Goal: Task Accomplishment & Management: Manage account settings

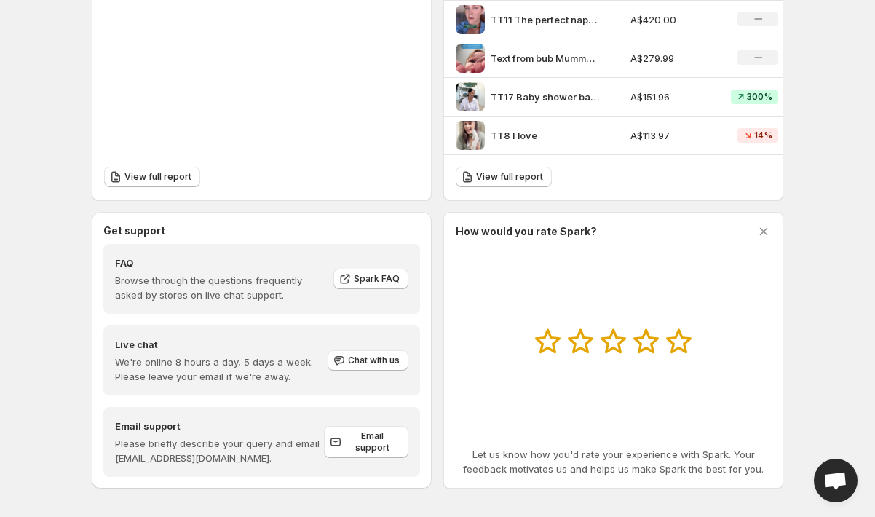
scroll to position [599, 0]
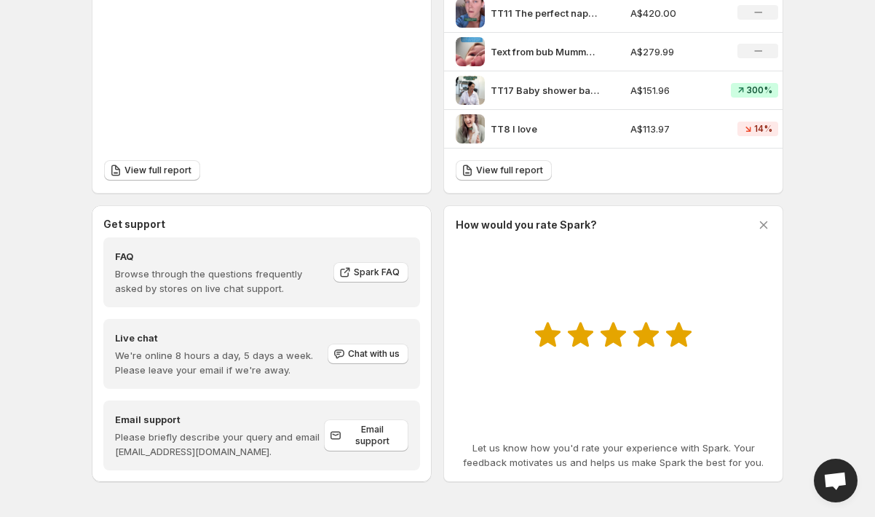
click at [680, 340] on icon at bounding box center [678, 335] width 25 height 25
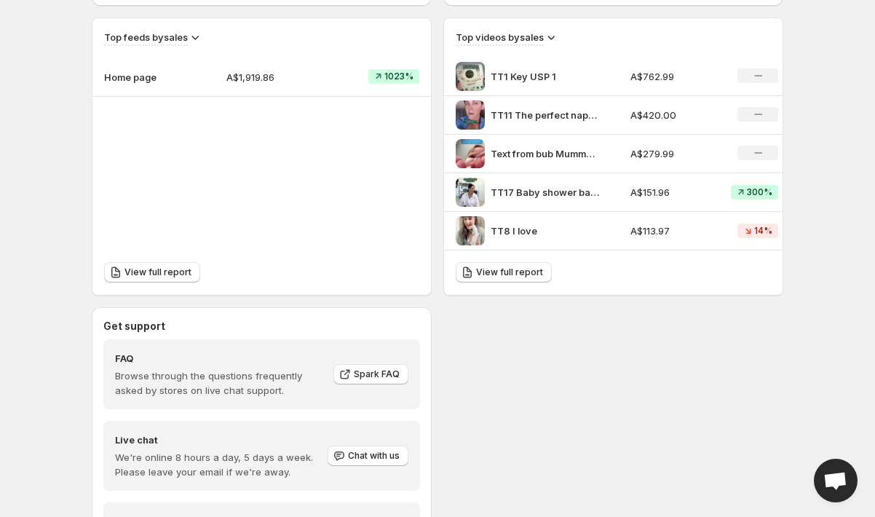
scroll to position [599, 0]
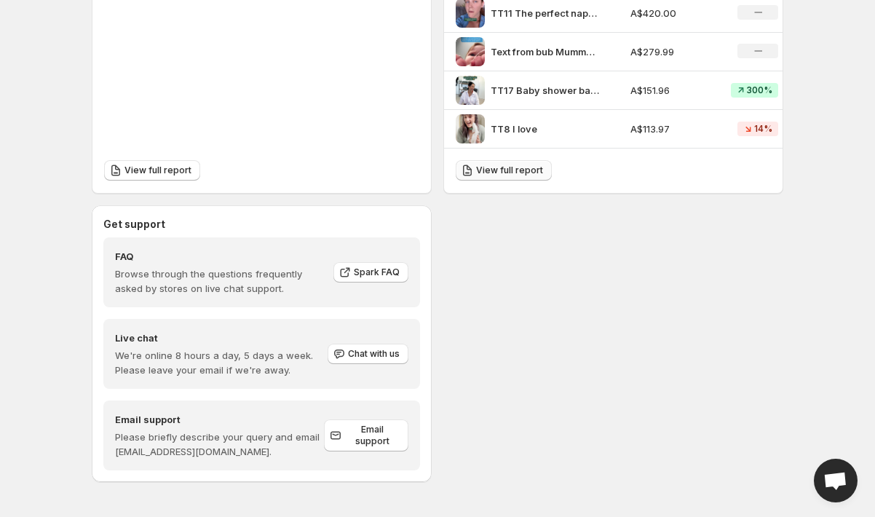
click at [505, 165] on span "View full report" at bounding box center [509, 171] width 67 height 12
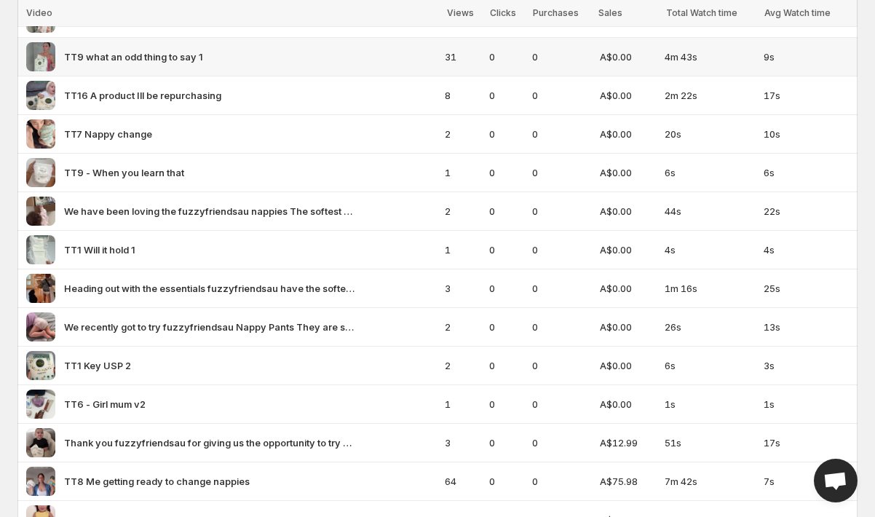
scroll to position [381, 0]
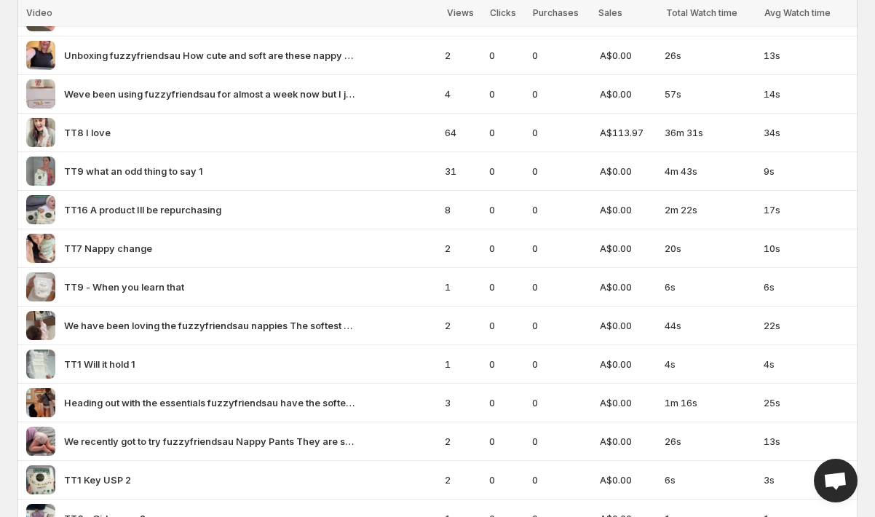
click at [615, 9] on span "Sales" at bounding box center [610, 12] width 24 height 11
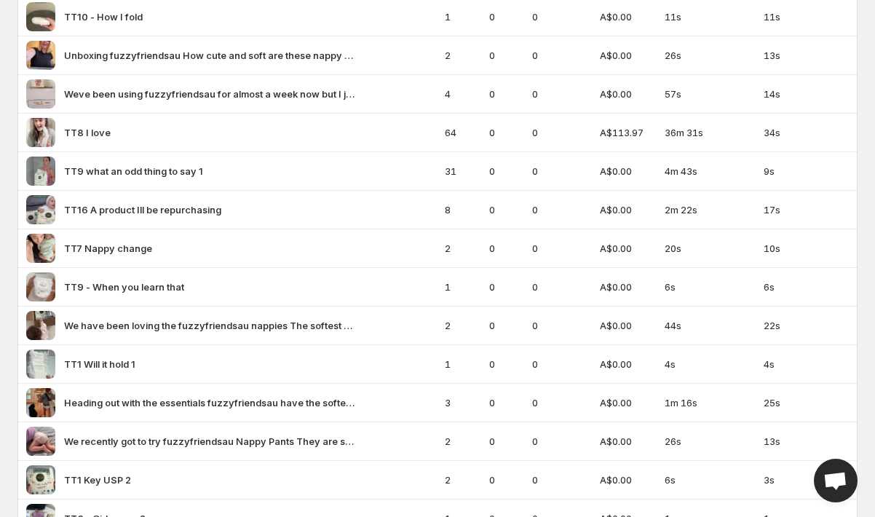
scroll to position [0, 0]
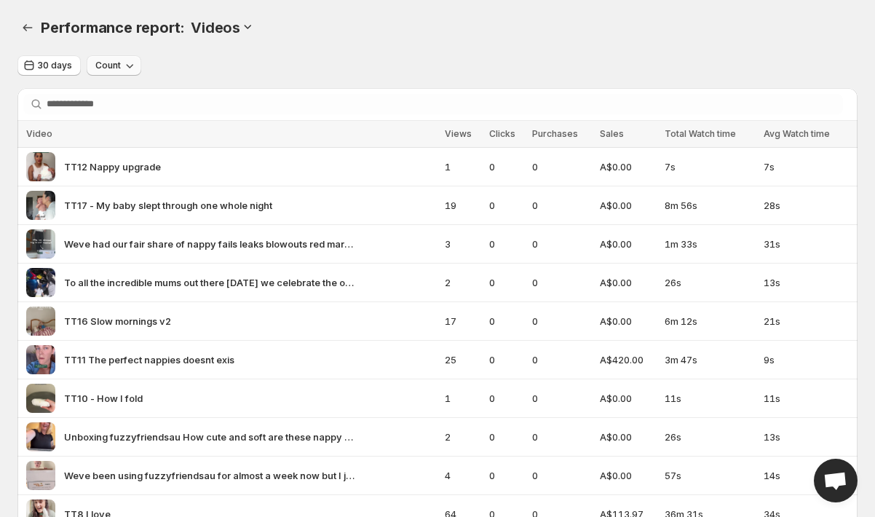
click at [130, 67] on icon "button" at bounding box center [129, 65] width 15 height 15
click at [127, 120] on span "Conversion" at bounding box center [113, 121] width 52 height 12
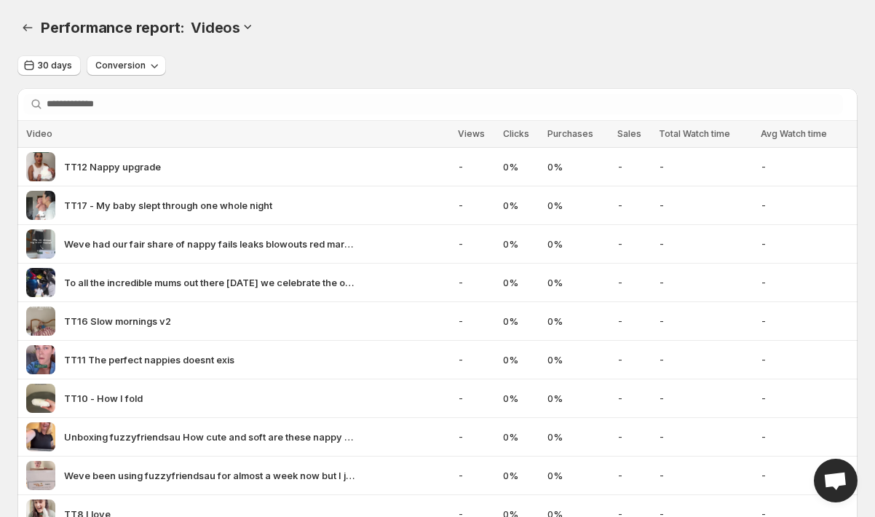
click at [133, 76] on div "Conversion" at bounding box center [126, 65] width 79 height 21
click at [133, 72] on button "Conversion" at bounding box center [126, 65] width 79 height 20
click at [124, 66] on span "Conversion" at bounding box center [120, 66] width 50 height 12
click at [128, 147] on span "Growth" at bounding box center [115, 146] width 33 height 12
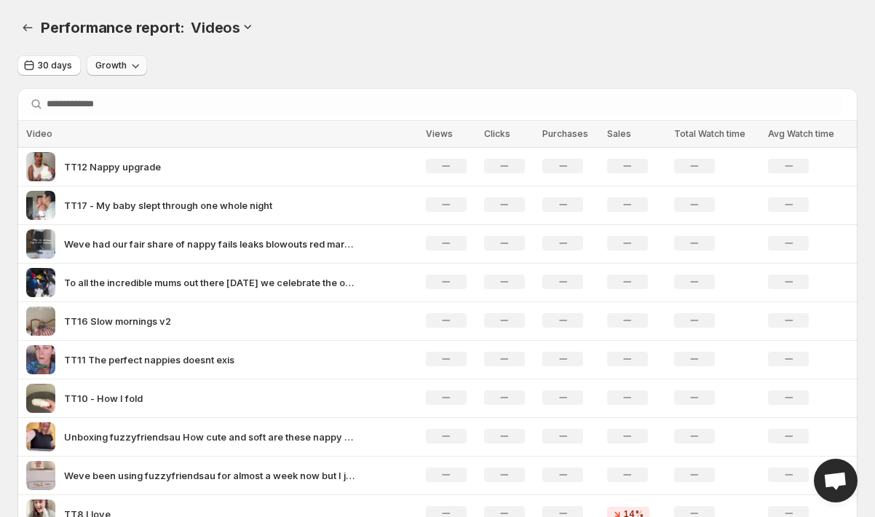
click at [122, 70] on span "Growth" at bounding box center [110, 66] width 31 height 12
click at [127, 89] on span "Count" at bounding box center [116, 96] width 52 height 15
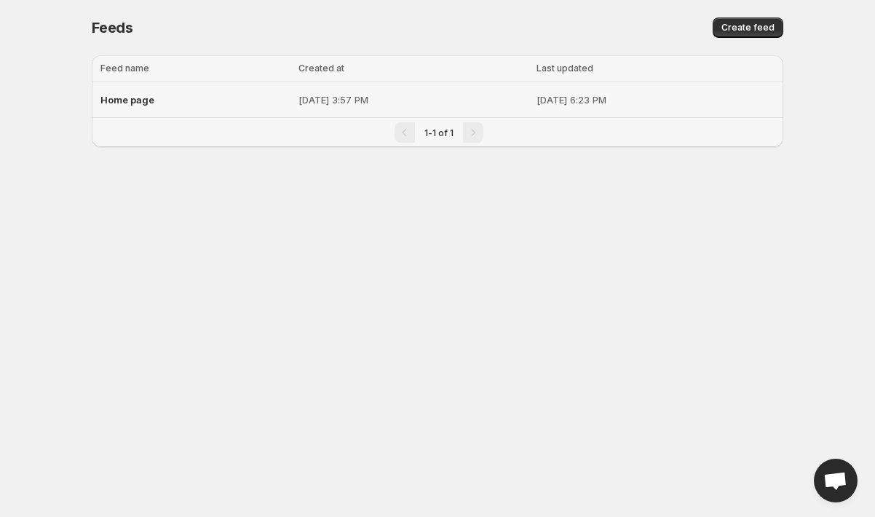
click at [294, 90] on td "[DATE] 3:57 PM" at bounding box center [413, 100] width 238 height 36
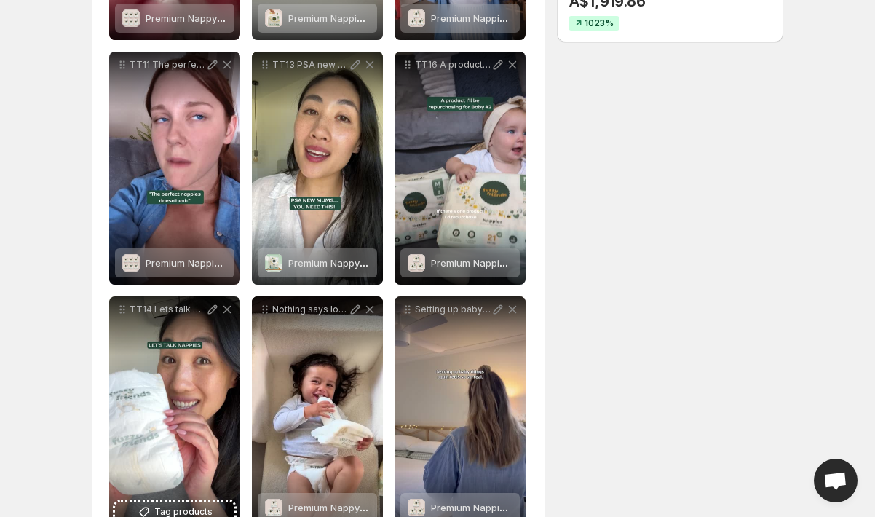
scroll to position [406, 0]
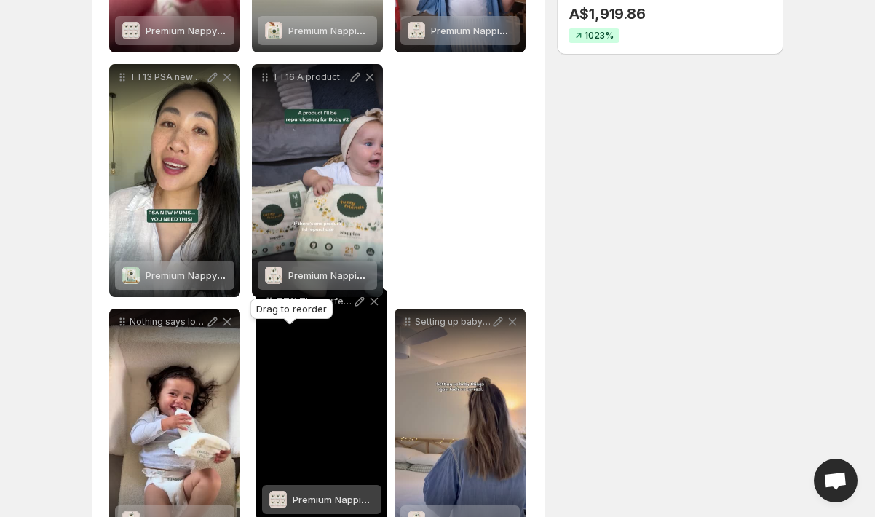
drag, startPoint x: 123, startPoint y: 79, endPoint x: 272, endPoint y: 304, distance: 269.6
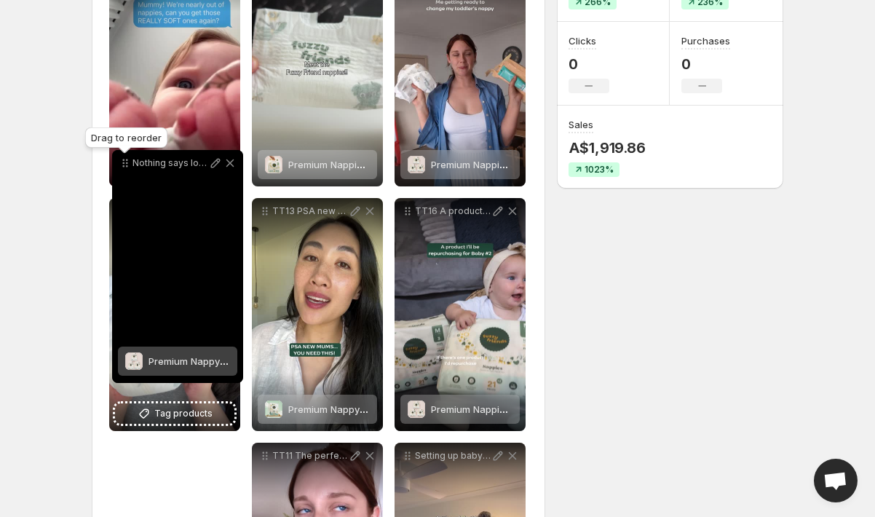
drag, startPoint x: 122, startPoint y: 322, endPoint x: 124, endPoint y: 63, distance: 258.5
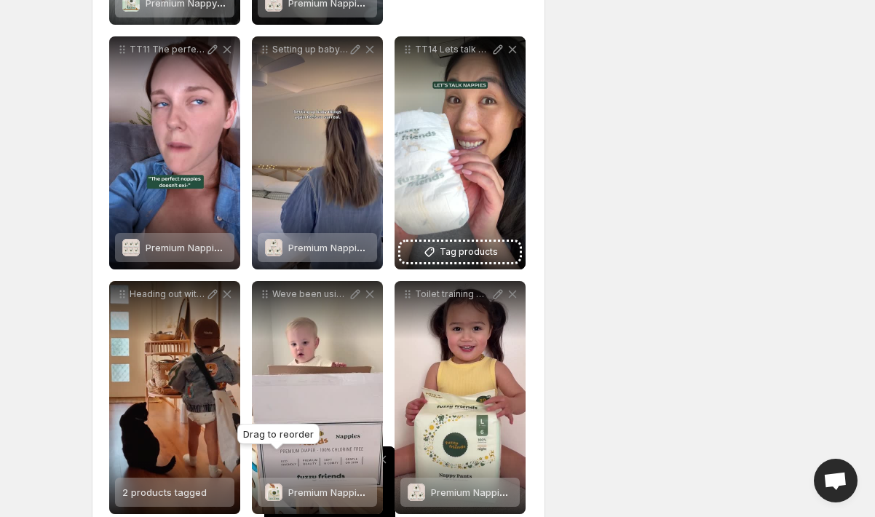
scroll to position [715, 0]
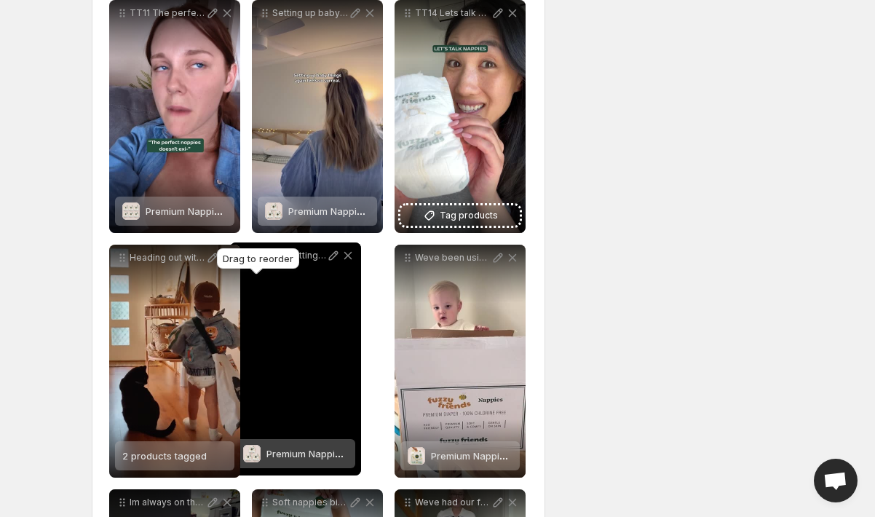
drag, startPoint x: 121, startPoint y: 34, endPoint x: 242, endPoint y: 254, distance: 250.9
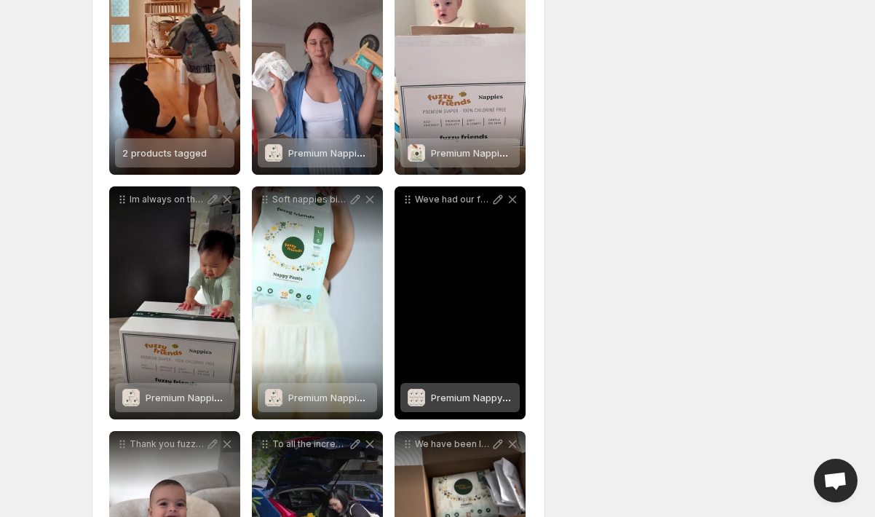
scroll to position [1015, 0]
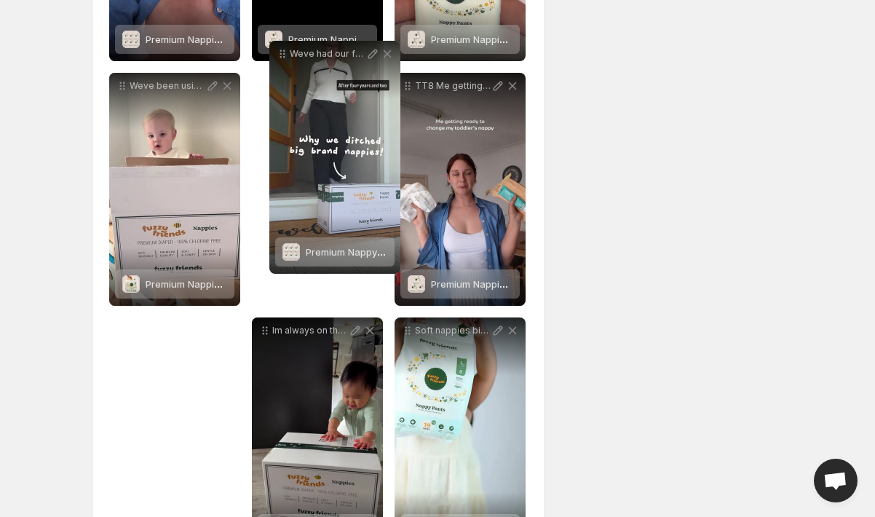
drag, startPoint x: 408, startPoint y: 204, endPoint x: 282, endPoint y: 55, distance: 195.3
click at [282, 55] on div "Weve had our fair share of nappy fails leaks blowouts red marks you name it Aft…" at bounding box center [334, 54] width 131 height 26
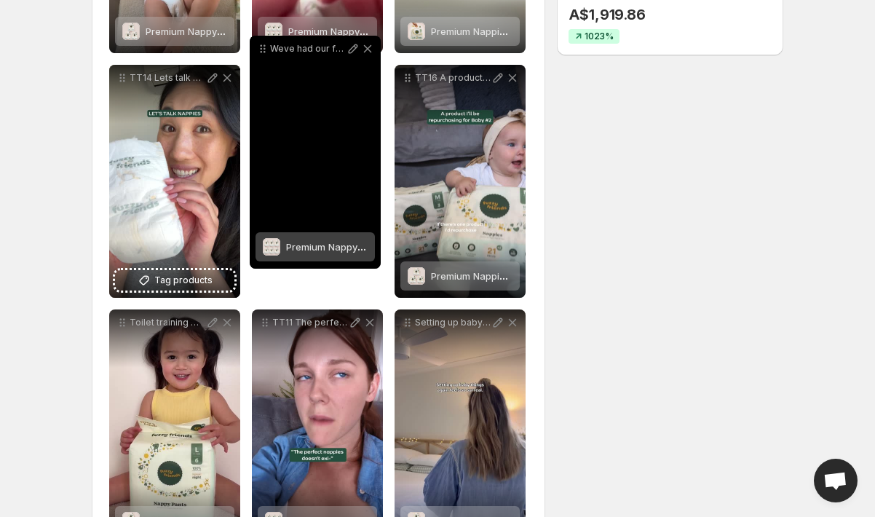
scroll to position [368, 0]
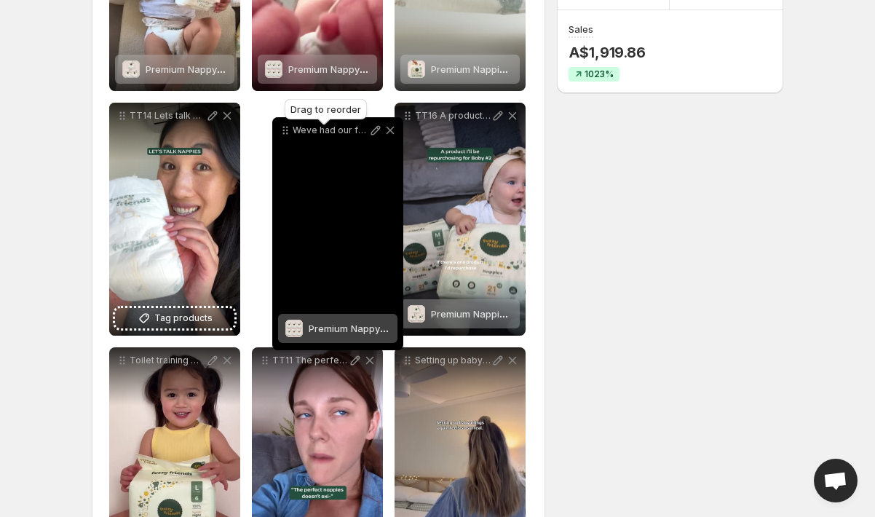
drag, startPoint x: 269, startPoint y: 291, endPoint x: 289, endPoint y: 129, distance: 163.6
click at [289, 129] on icon at bounding box center [285, 130] width 15 height 15
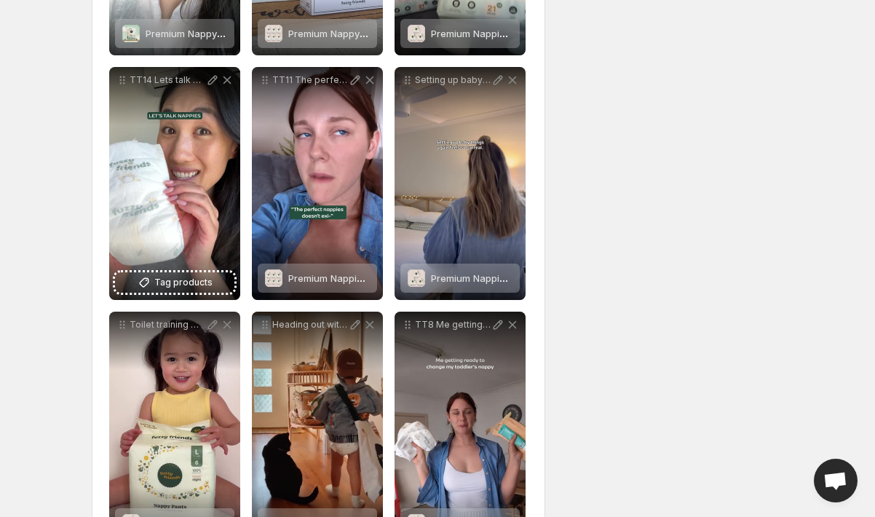
scroll to position [0, 0]
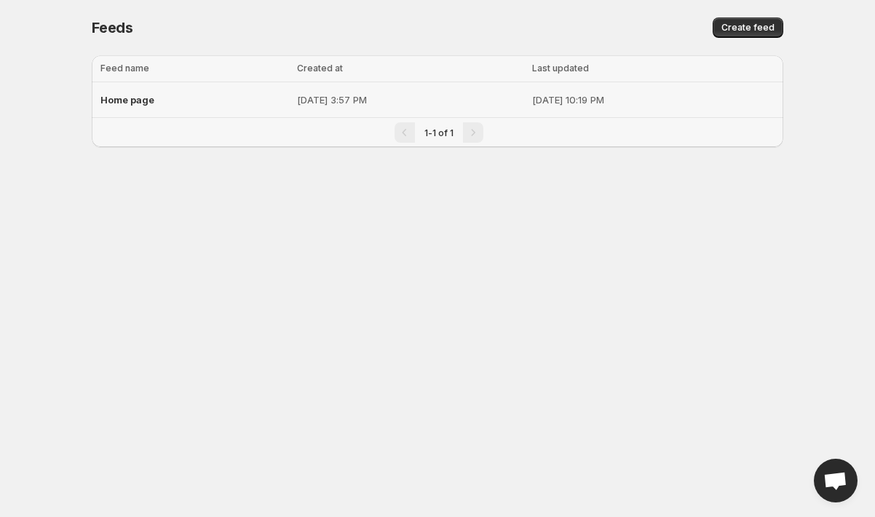
click at [293, 108] on td "[DATE] 3:57 PM" at bounding box center [411, 100] width 236 height 36
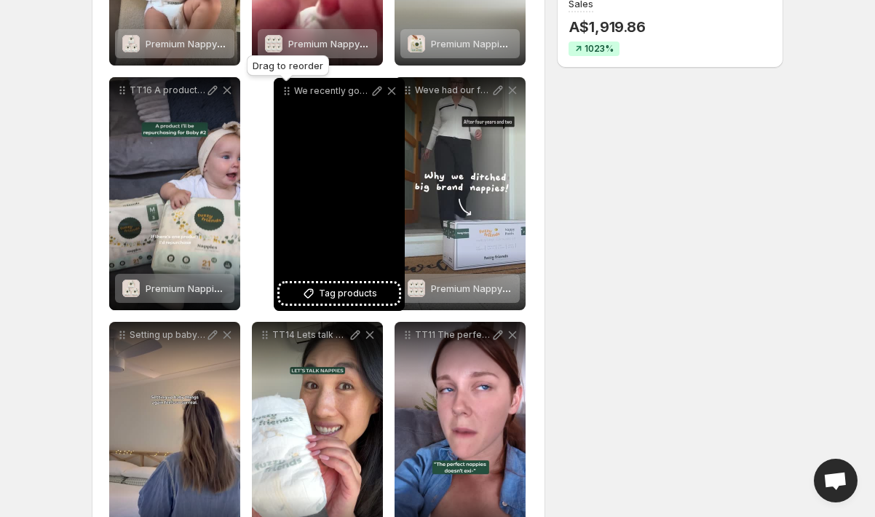
scroll to position [390, 0]
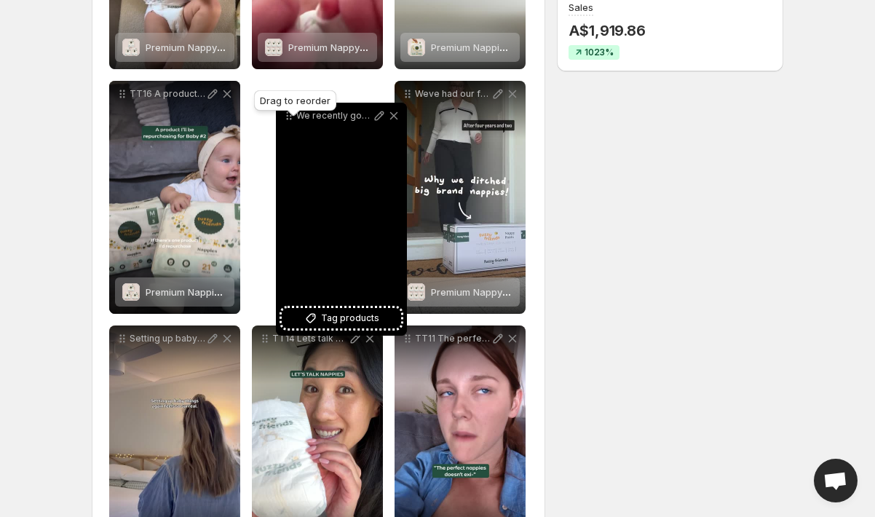
drag, startPoint x: 412, startPoint y: 191, endPoint x: 293, endPoint y: 116, distance: 140.8
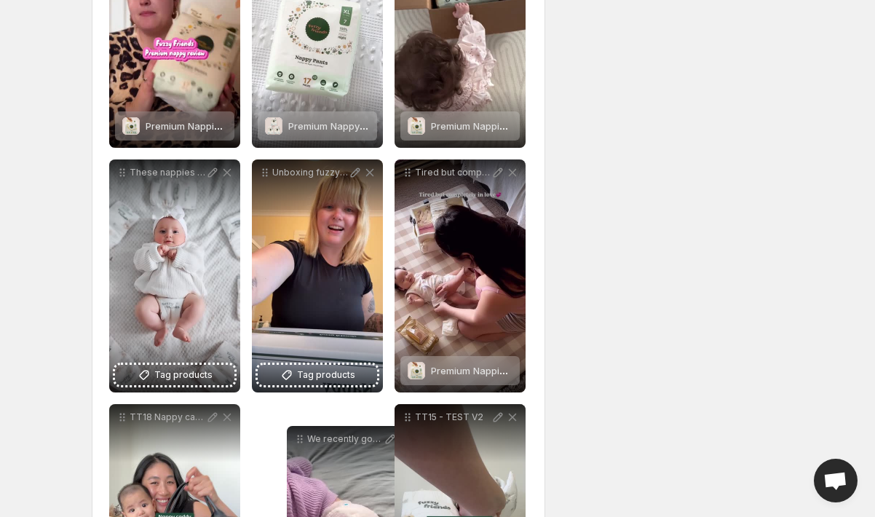
scroll to position [1809, 0]
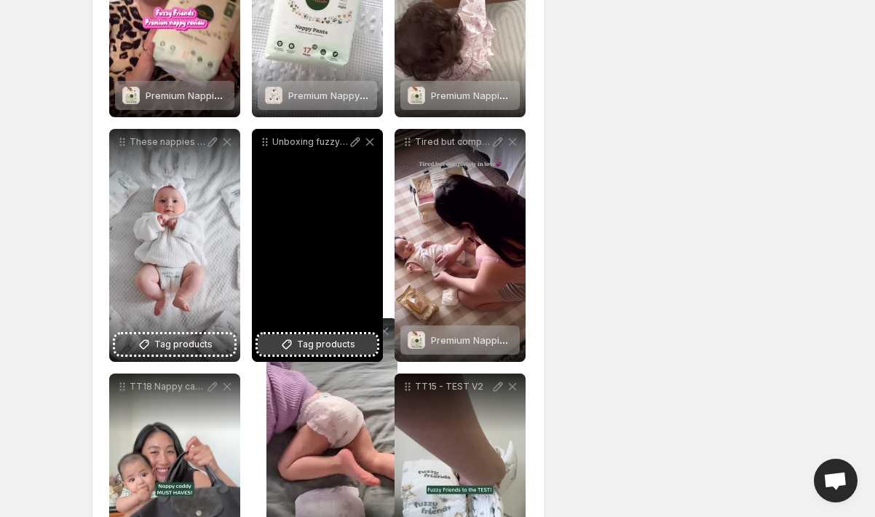
drag, startPoint x: 265, startPoint y: 98, endPoint x: 280, endPoint y: 335, distance: 237.1
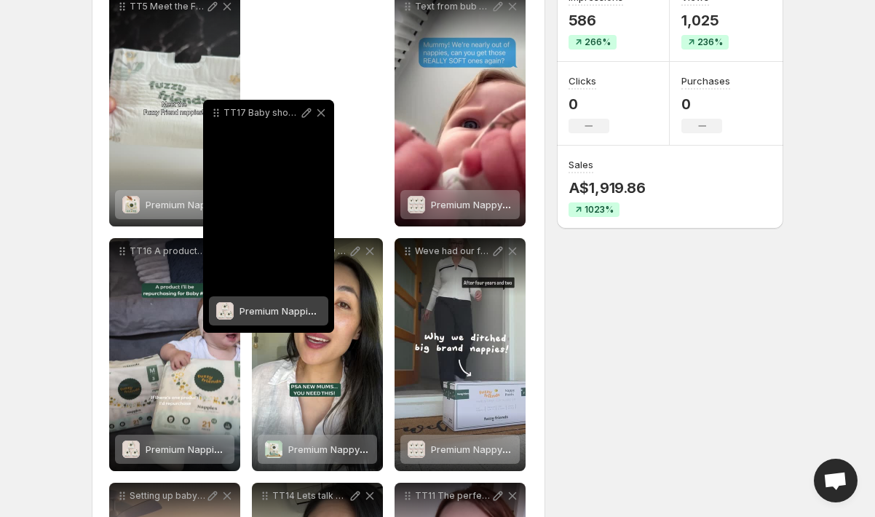
scroll to position [216, 0]
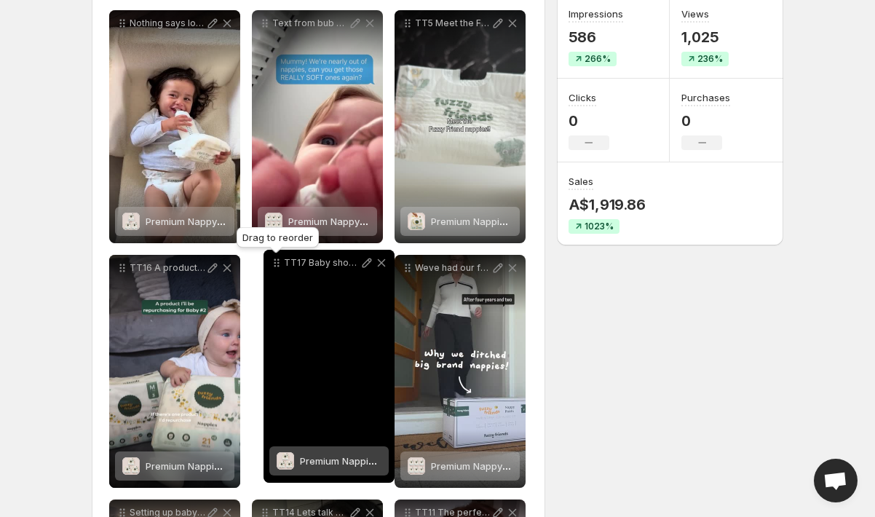
drag, startPoint x: 119, startPoint y: 138, endPoint x: 273, endPoint y: 260, distance: 196.9
click at [273, 260] on icon at bounding box center [276, 263] width 15 height 15
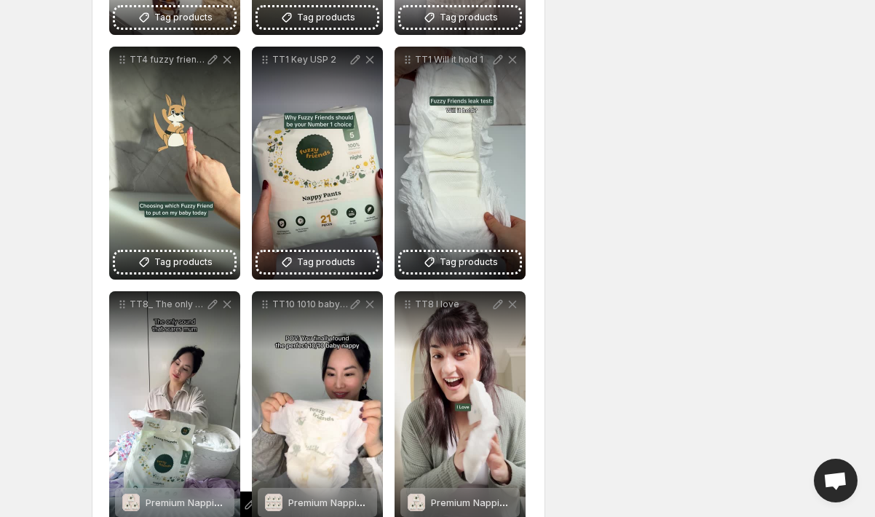
scroll to position [2959, 0]
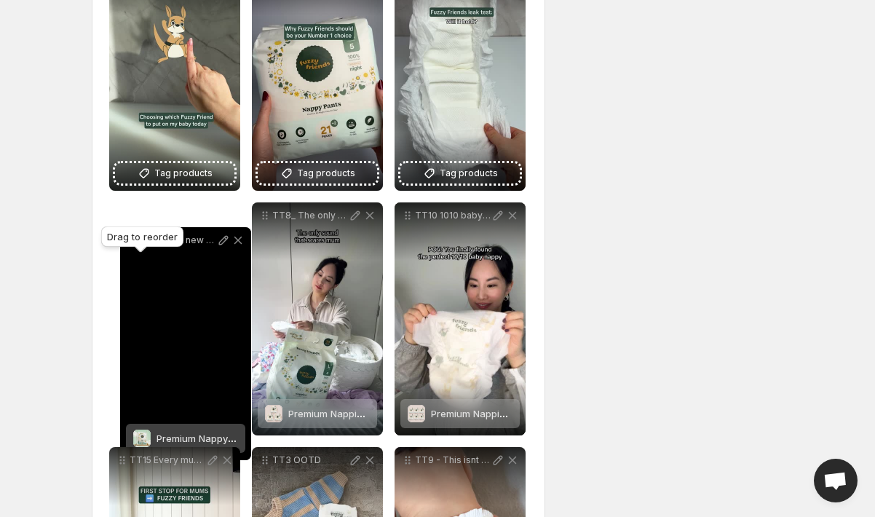
drag, startPoint x: 119, startPoint y: 272, endPoint x: 130, endPoint y: 245, distance: 29.5
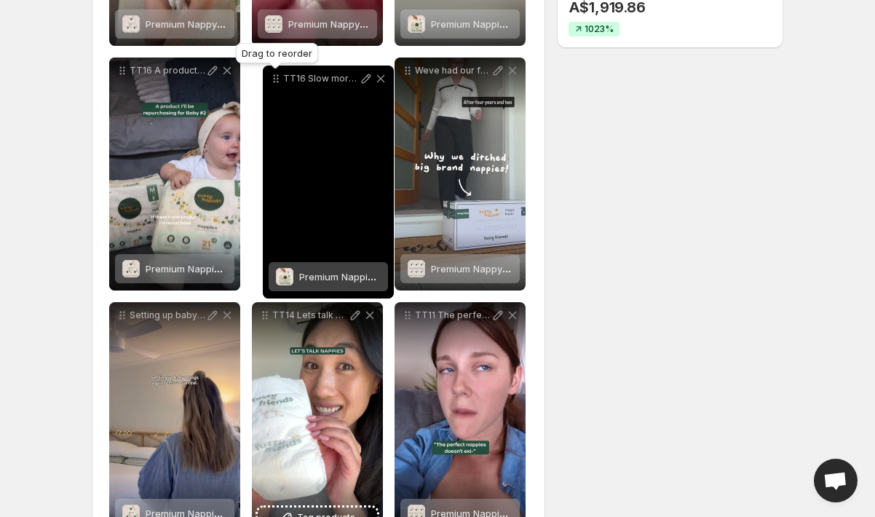
scroll to position [381, 0]
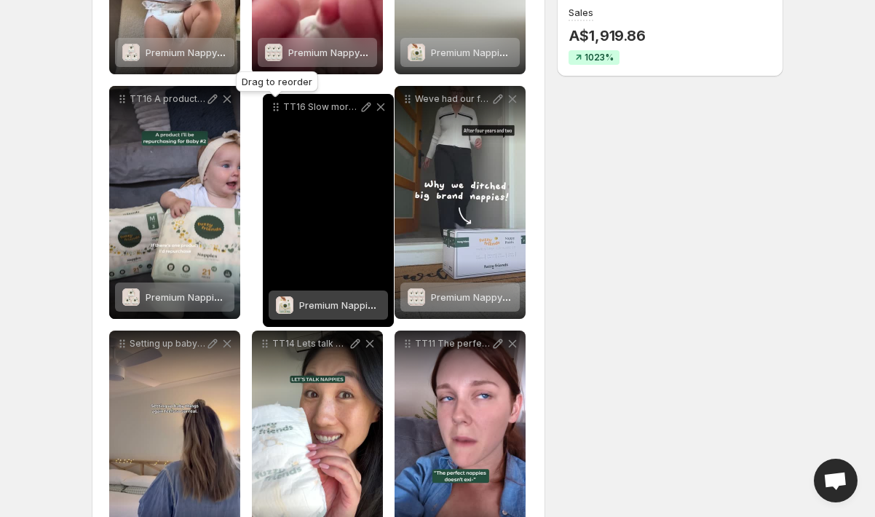
drag, startPoint x: 264, startPoint y: 258, endPoint x: 274, endPoint y: 92, distance: 166.4
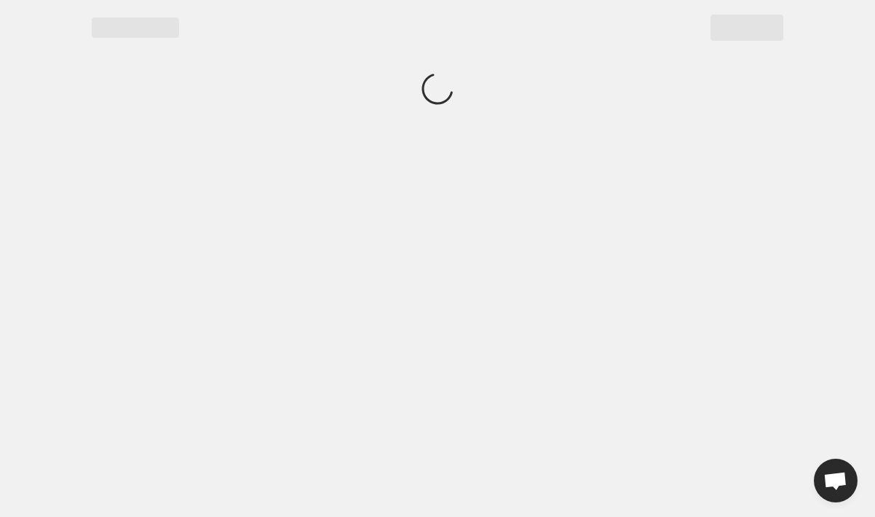
scroll to position [0, 0]
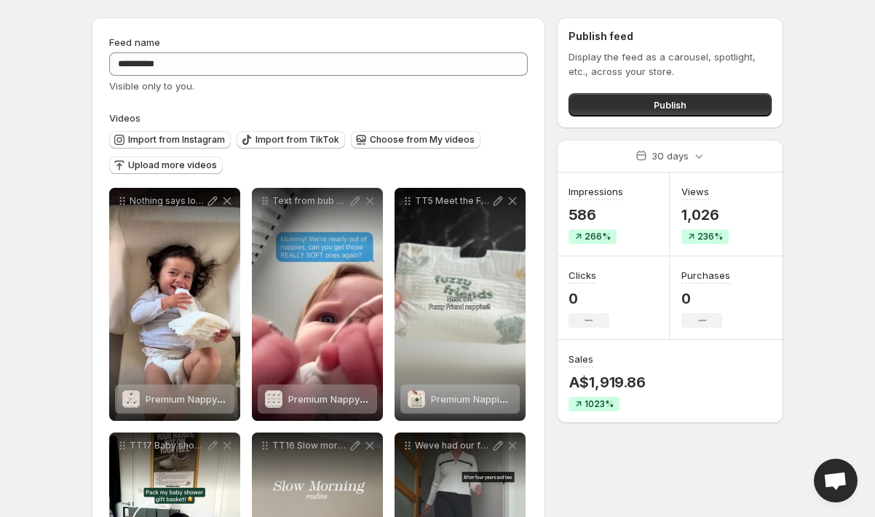
scroll to position [40, 0]
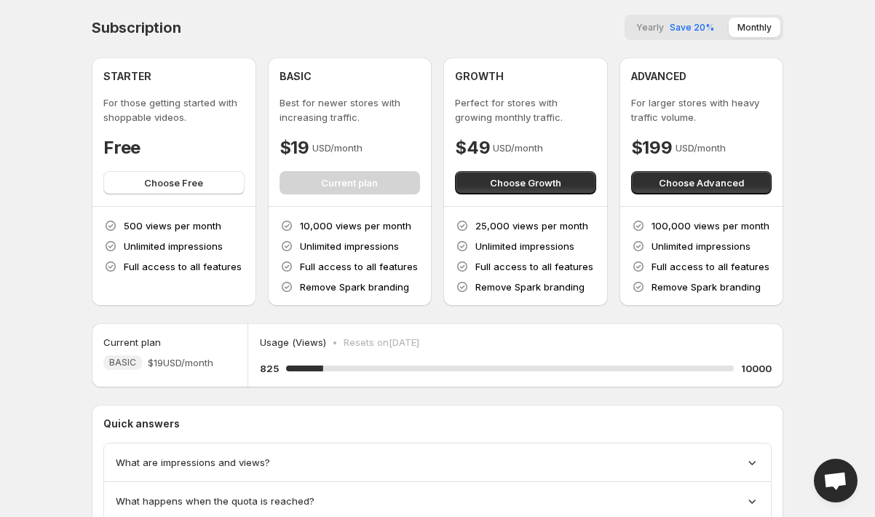
click at [695, 24] on span "Save 20%" at bounding box center [692, 27] width 44 height 11
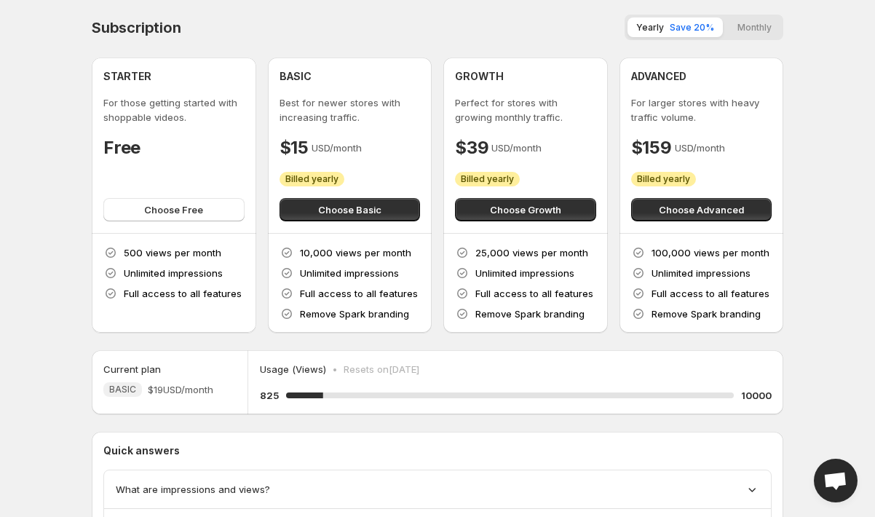
click at [743, 28] on button "Monthly" at bounding box center [755, 27] width 52 height 20
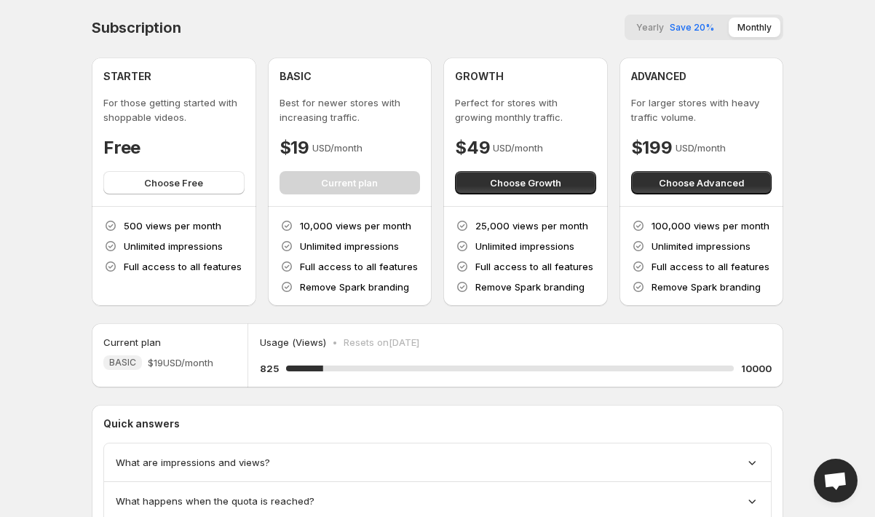
click at [703, 31] on span "Save 20%" at bounding box center [692, 27] width 44 height 11
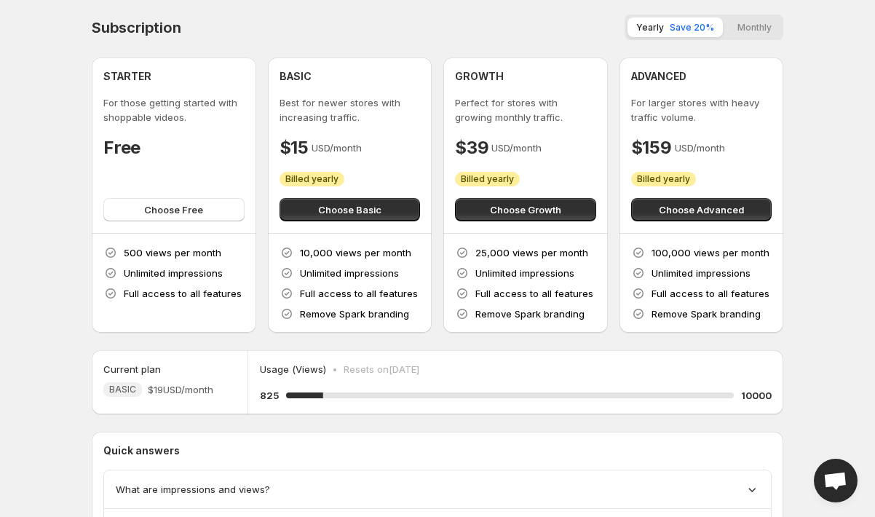
click at [762, 28] on button "Monthly" at bounding box center [755, 27] width 52 height 20
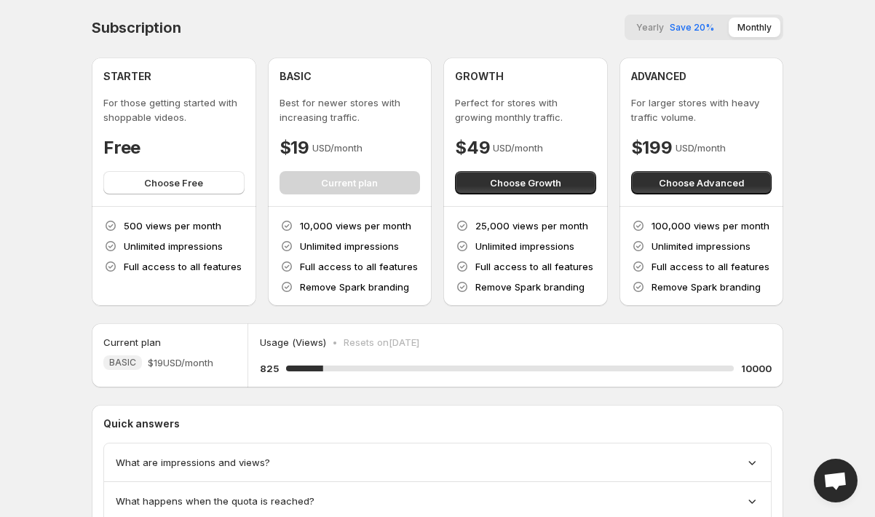
click at [686, 33] on button "Yearly Save 20%" at bounding box center [675, 27] width 95 height 20
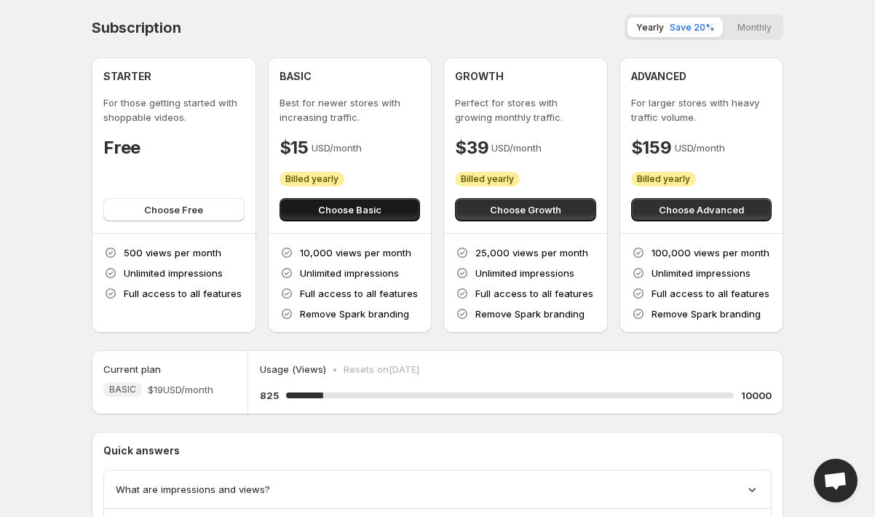
click at [391, 214] on button "Choose Basic" at bounding box center [350, 209] width 141 height 23
